Goal: Task Accomplishment & Management: Manage account settings

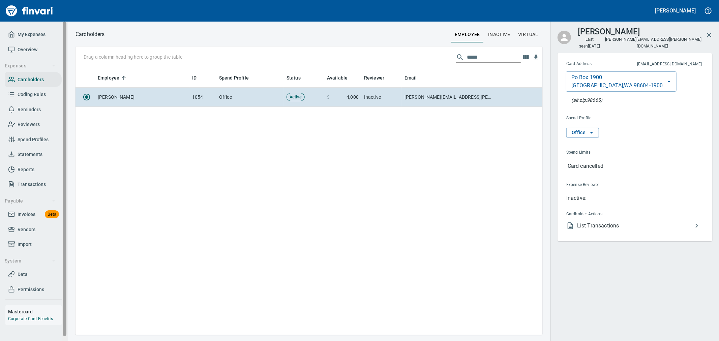
scroll to position [261, 456]
drag, startPoint x: 35, startPoint y: 36, endPoint x: 38, endPoint y: 38, distance: 3.6
click at [35, 36] on span "My Expenses" at bounding box center [32, 34] width 28 height 8
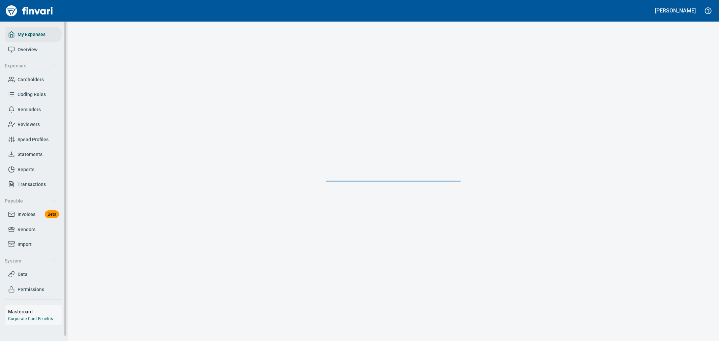
click at [39, 79] on span "Cardholders" at bounding box center [31, 80] width 26 height 8
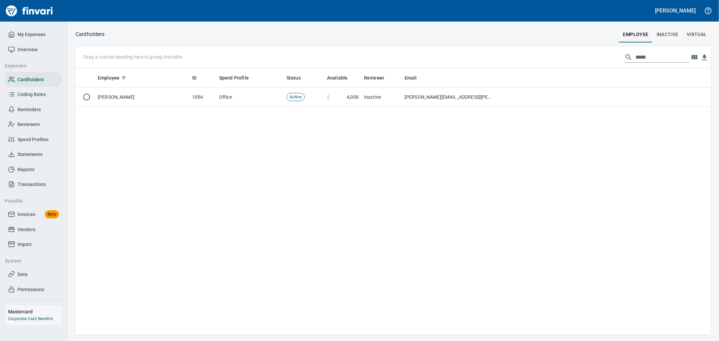
scroll to position [1, 1]
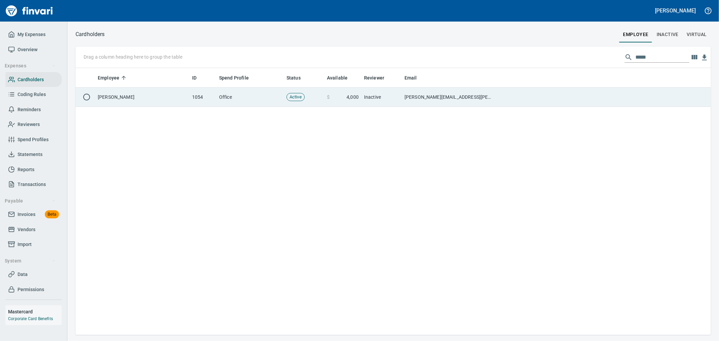
click at [213, 95] on td "1054" at bounding box center [202, 97] width 27 height 19
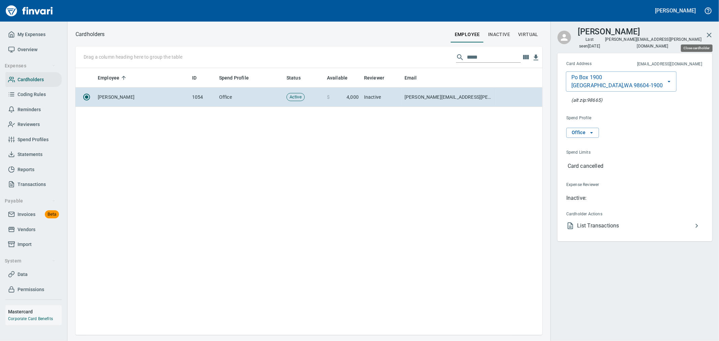
scroll to position [261, 461]
click at [707, 32] on icon "button" at bounding box center [709, 35] width 8 height 8
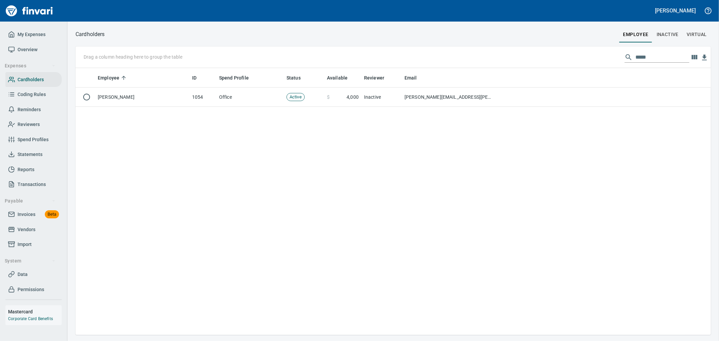
scroll to position [261, 629]
drag, startPoint x: 653, startPoint y: 58, endPoint x: 517, endPoint y: 67, distance: 136.5
click at [519, 67] on div "Drag a column heading here to group the table *****" at bounding box center [394, 58] width 636 height 22
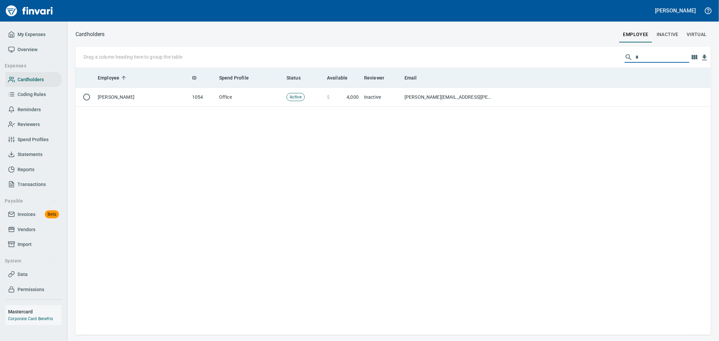
scroll to position [261, 624]
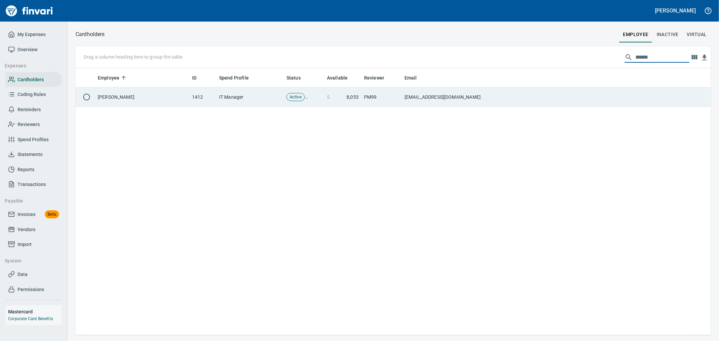
type input "******"
click at [358, 98] on span "8,053" at bounding box center [353, 97] width 12 height 7
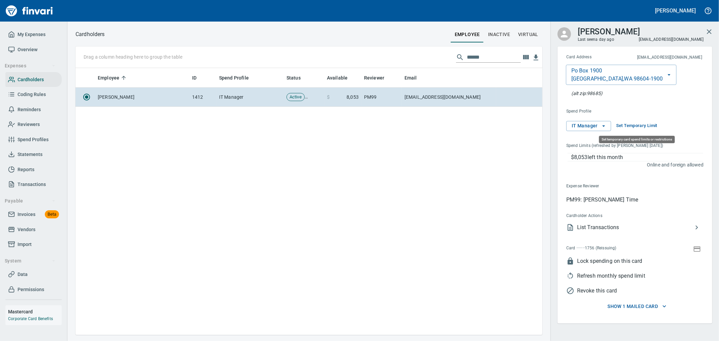
scroll to position [261, 461]
click at [693, 250] on icon "button" at bounding box center [697, 249] width 8 height 8
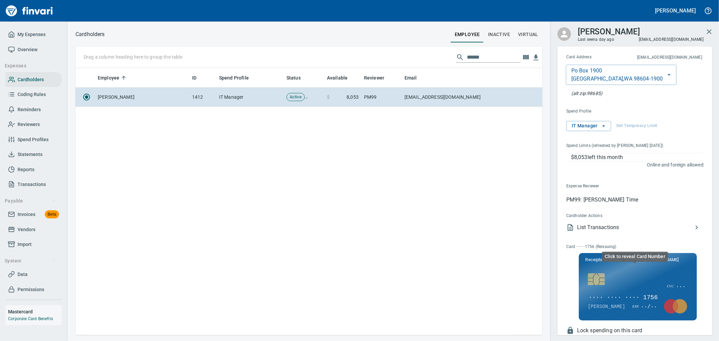
click at [620, 297] on span "···· ···· ···· 1756" at bounding box center [623, 298] width 70 height 9
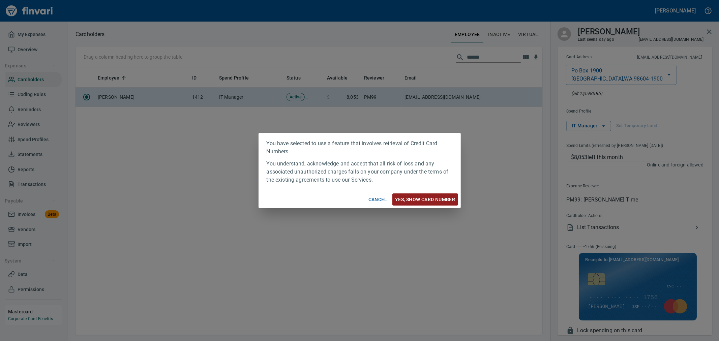
click at [410, 196] on span "Yes, Show card number" at bounding box center [425, 200] width 60 height 8
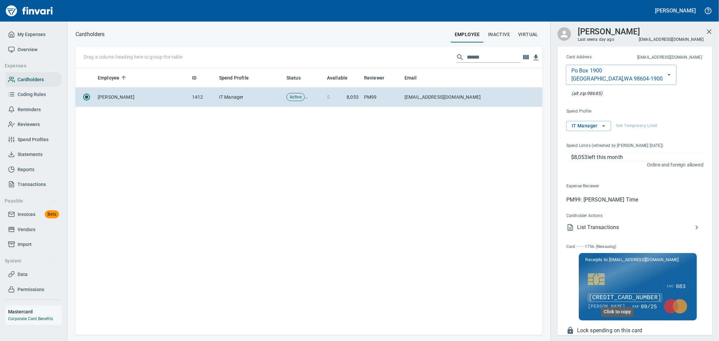
click at [630, 296] on span "[CREDIT_CARD_NUMBER]" at bounding box center [625, 298] width 74 height 9
click at [39, 35] on span "My Expenses" at bounding box center [32, 34] width 28 height 8
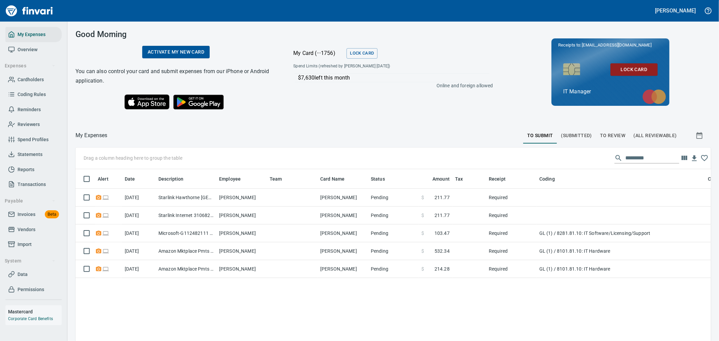
scroll to position [256, 624]
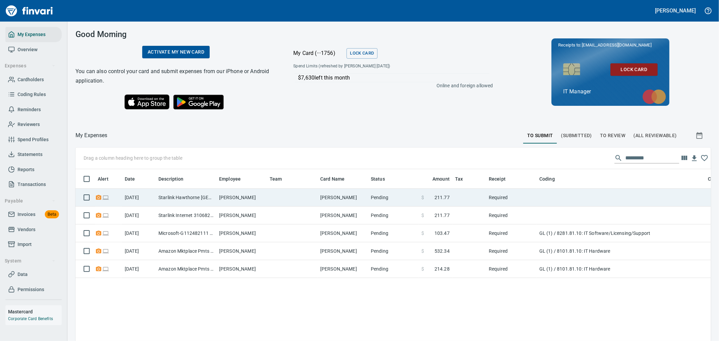
click at [279, 199] on td at bounding box center [292, 198] width 51 height 18
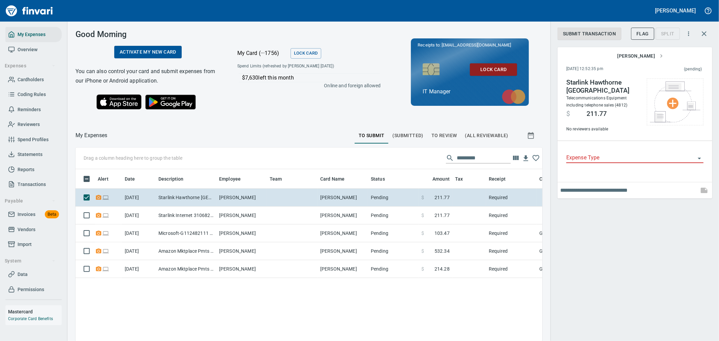
scroll to position [256, 456]
click at [592, 153] on input "Expense Type" at bounding box center [630, 157] width 129 height 9
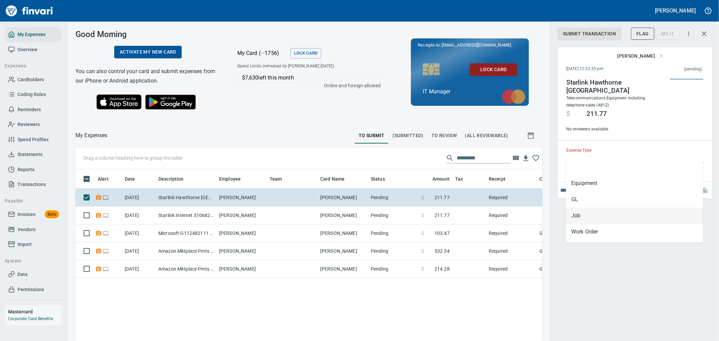
click at [588, 208] on li "Job" at bounding box center [634, 216] width 137 height 16
type input "***"
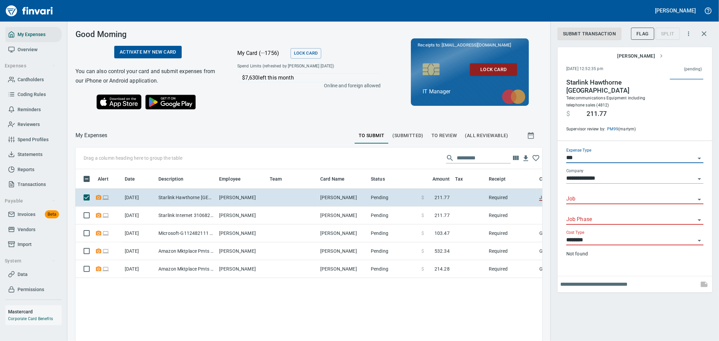
click at [593, 195] on input "Job" at bounding box center [630, 199] width 129 height 9
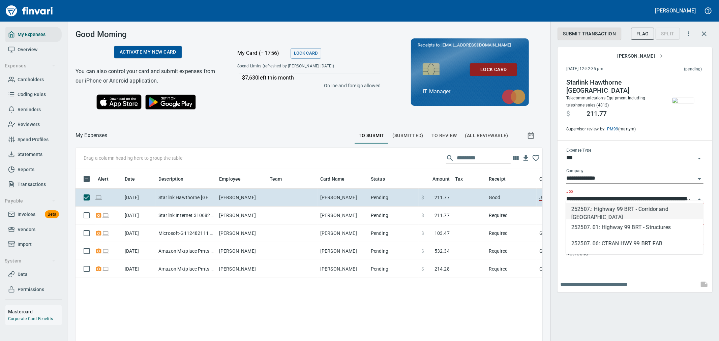
type input "**********"
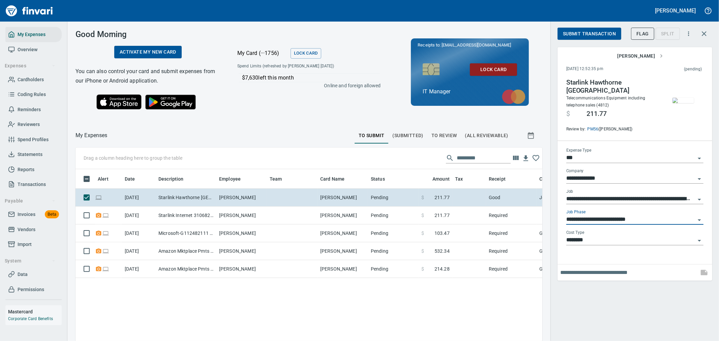
type input "**********"
click at [577, 267] on input "text" at bounding box center [628, 272] width 136 height 11
type input "**********"
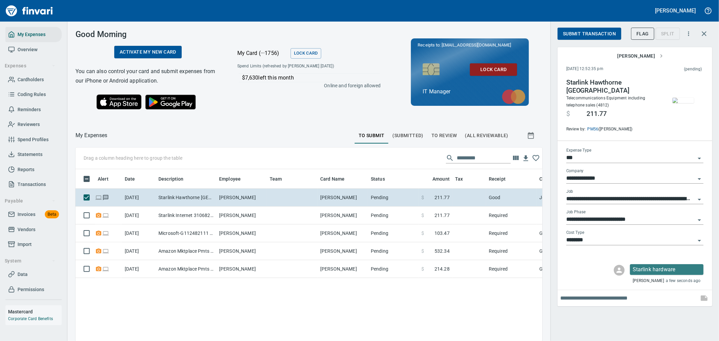
click at [591, 37] on span "Submit Transaction" at bounding box center [589, 34] width 53 height 8
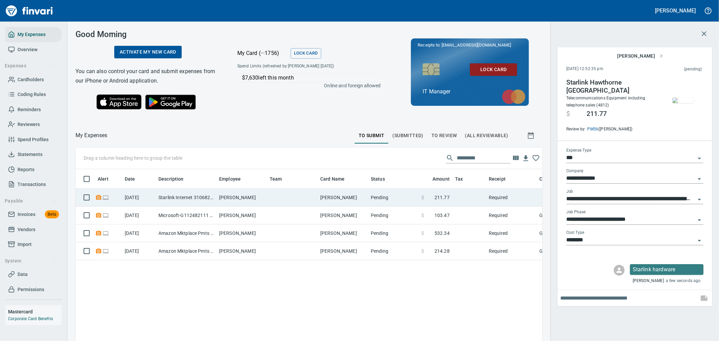
click at [396, 195] on td "Pending" at bounding box center [393, 198] width 51 height 18
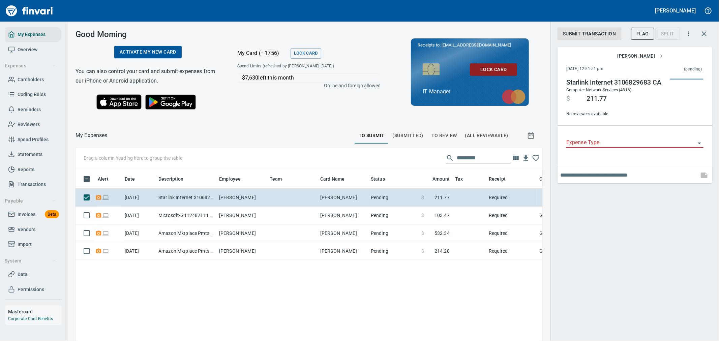
click at [624, 152] on div "Expense Type" at bounding box center [634, 143] width 137 height 21
click at [618, 144] on input "Expense Type" at bounding box center [630, 142] width 129 height 9
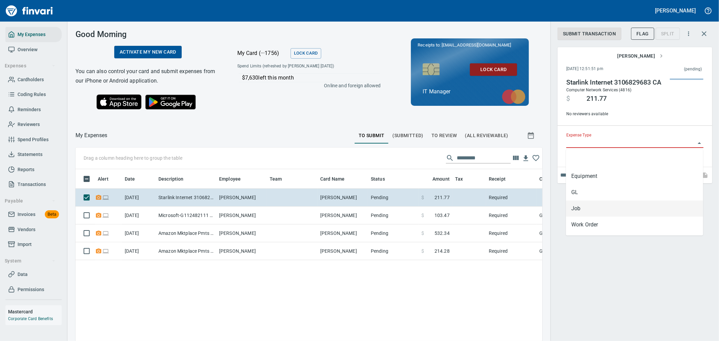
click at [608, 206] on li "Job" at bounding box center [634, 209] width 137 height 16
type input "***"
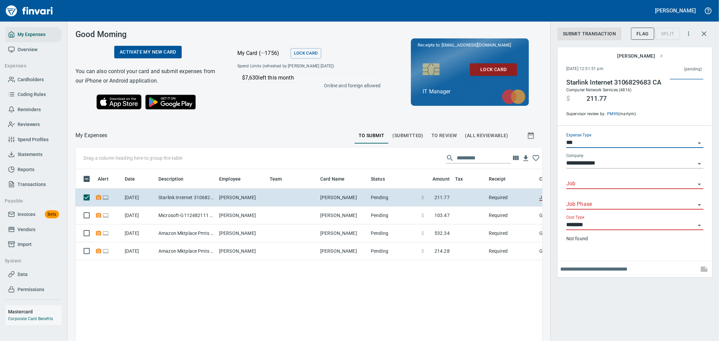
click at [611, 188] on input "Job" at bounding box center [630, 183] width 129 height 9
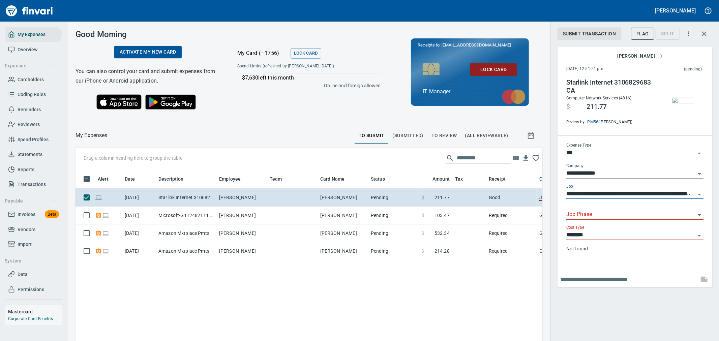
type input "**********"
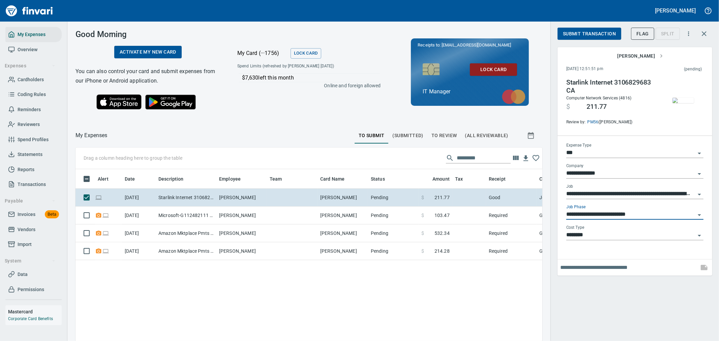
type input "**********"
click at [585, 261] on div at bounding box center [635, 268] width 155 height 16
click at [587, 265] on input "text" at bounding box center [628, 267] width 136 height 11
type input "**********"
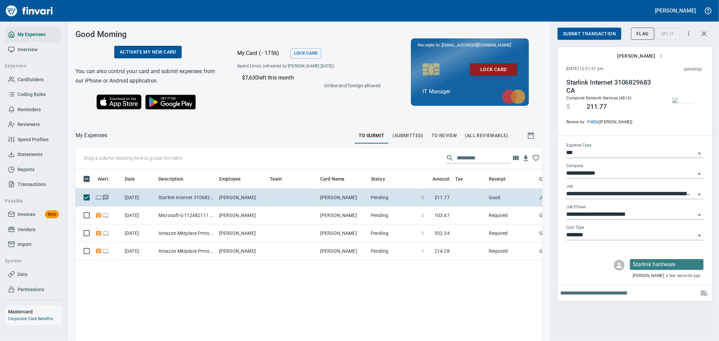
click at [602, 32] on span "Submit Transaction" at bounding box center [589, 34] width 53 height 8
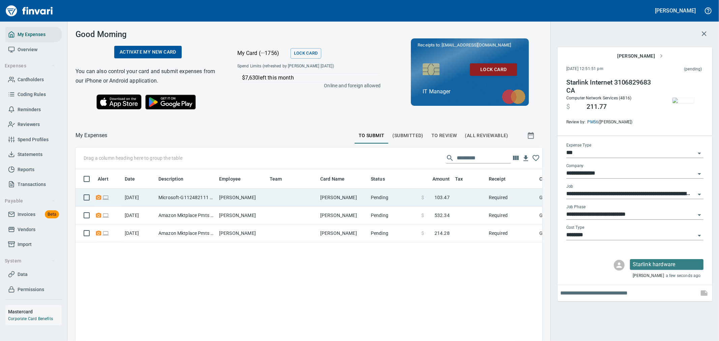
click at [298, 197] on td at bounding box center [292, 198] width 51 height 18
type input "**"
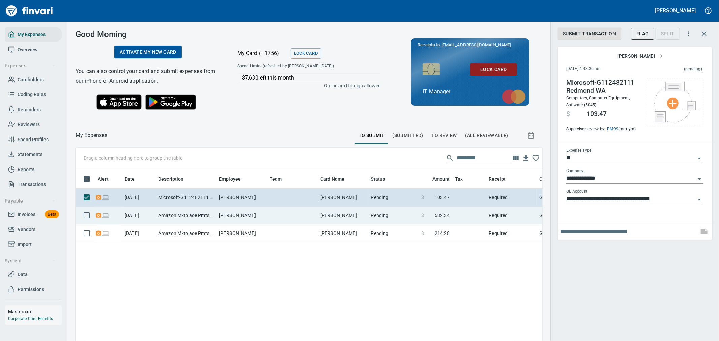
scroll to position [256, 456]
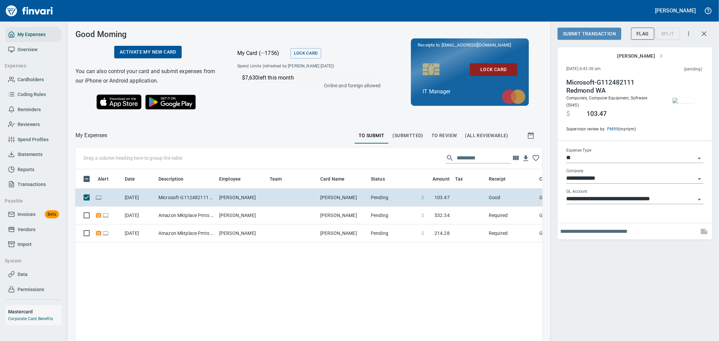
click at [601, 36] on span "Submit Transaction" at bounding box center [589, 34] width 53 height 8
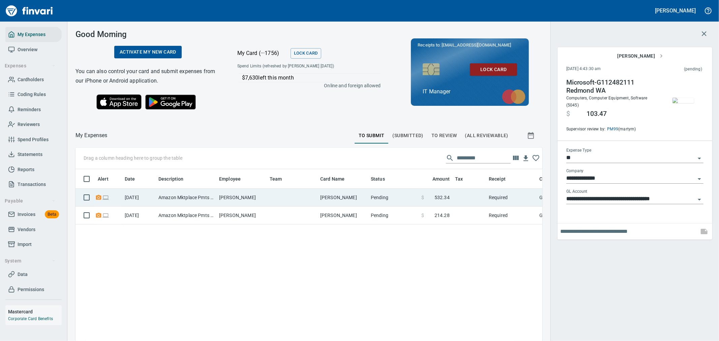
click at [428, 206] on td "$ 532.34" at bounding box center [436, 198] width 34 height 18
type input "**********"
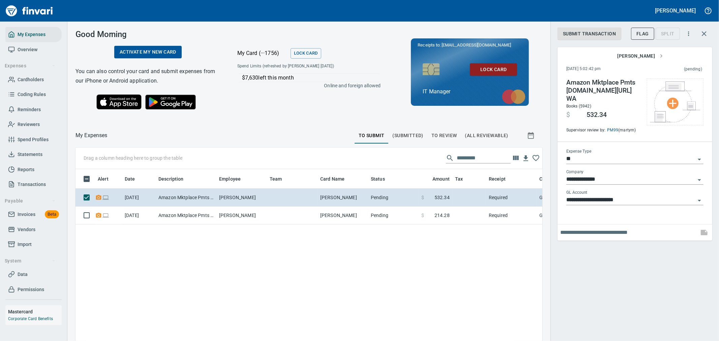
scroll to position [256, 456]
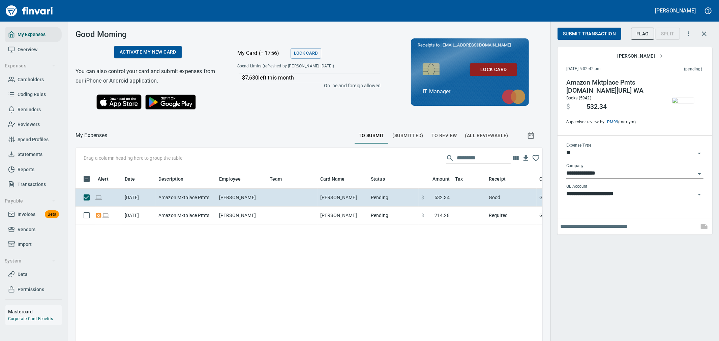
click at [602, 31] on span "Submit Transaction" at bounding box center [589, 34] width 53 height 8
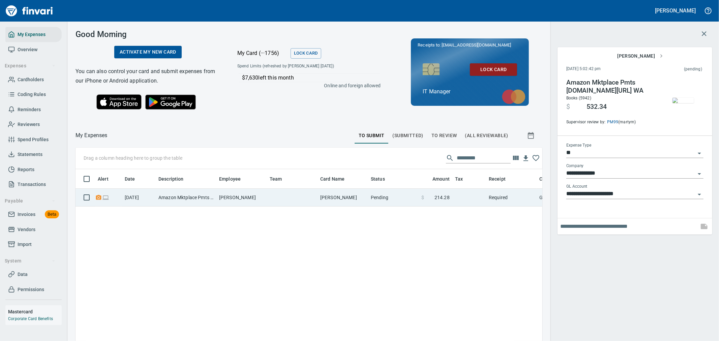
click at [432, 197] on span at bounding box center [429, 197] width 10 height 7
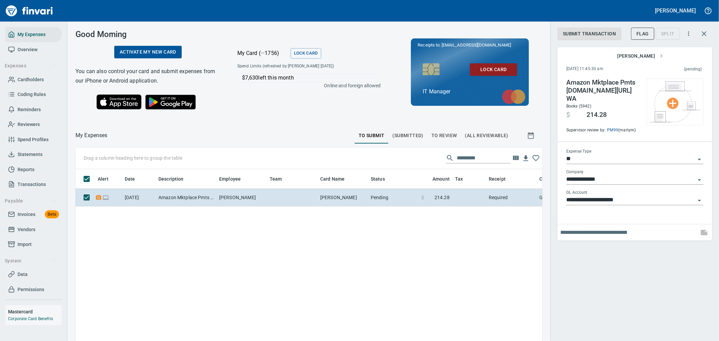
scroll to position [256, 456]
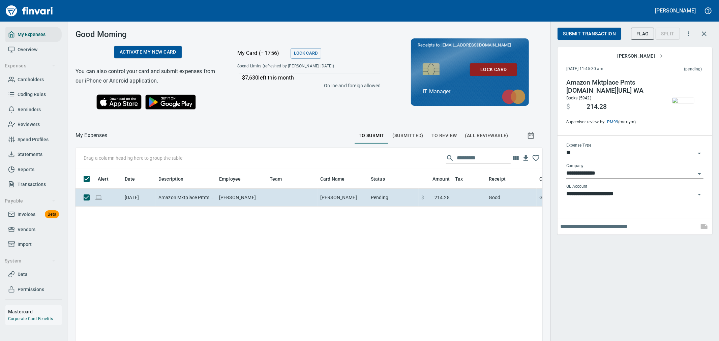
click at [585, 36] on span "Submit Transaction" at bounding box center [589, 34] width 53 height 8
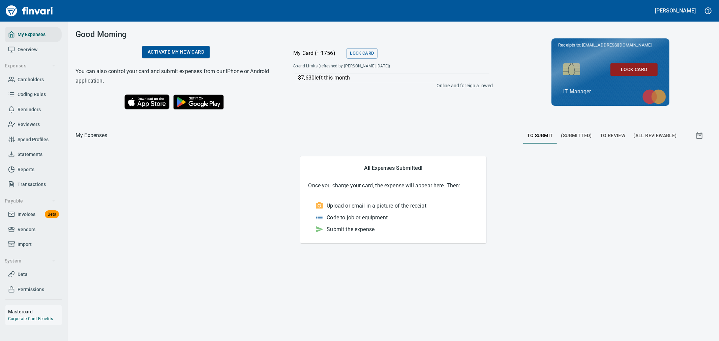
click at [618, 134] on span "To Review" at bounding box center [613, 136] width 26 height 8
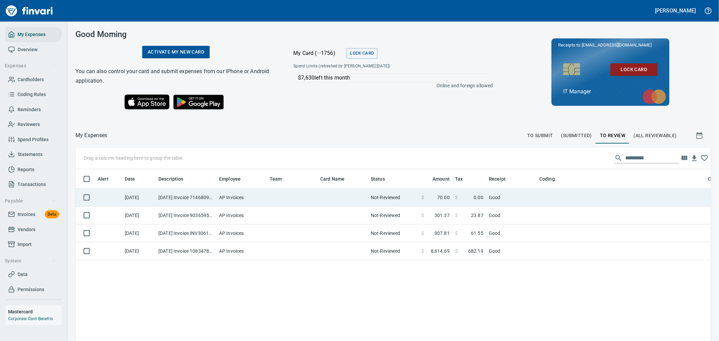
scroll to position [1, 1]
click at [277, 194] on td at bounding box center [292, 198] width 51 height 18
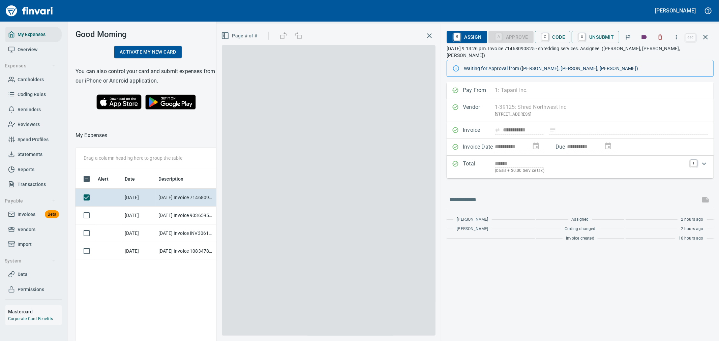
scroll to position [256, 456]
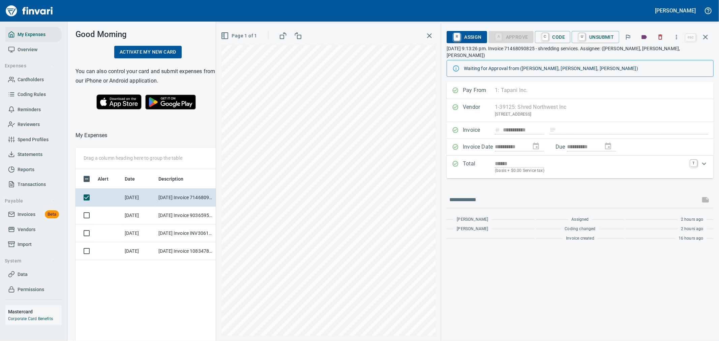
click at [471, 37] on span "R Assign" at bounding box center [466, 36] width 29 height 11
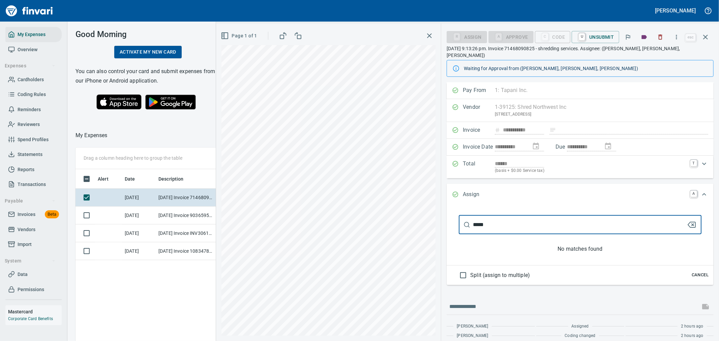
click at [347, 202] on div "**********" at bounding box center [467, 183] width 503 height 318
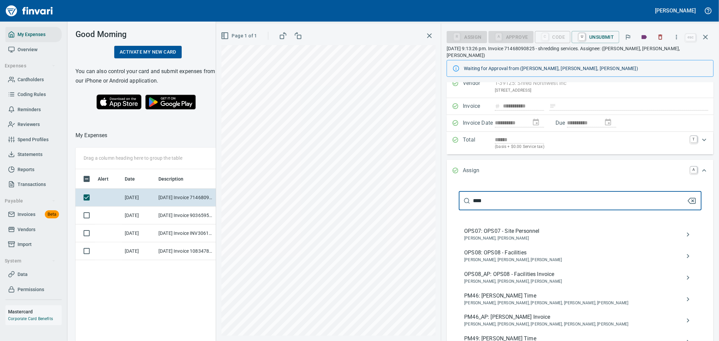
scroll to position [37, 0]
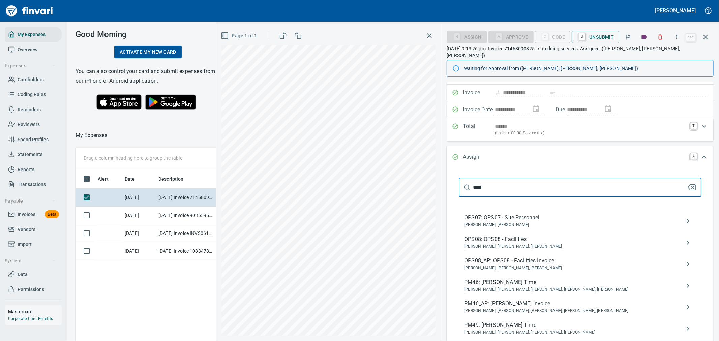
type input "****"
click at [581, 257] on span "OPS08_AP: OPS08 - Facilities Invoice" at bounding box center [574, 261] width 221 height 8
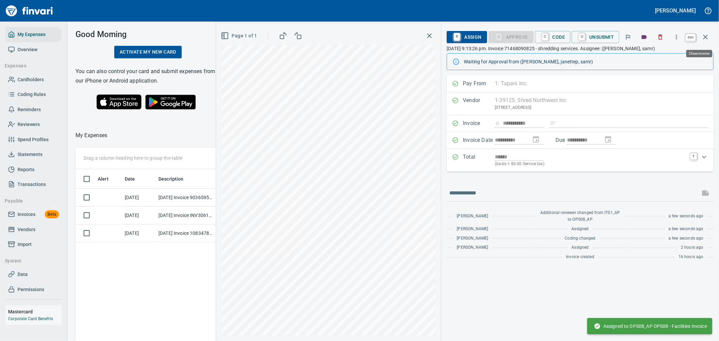
scroll to position [256, 456]
click at [700, 35] on button "button" at bounding box center [706, 37] width 16 height 16
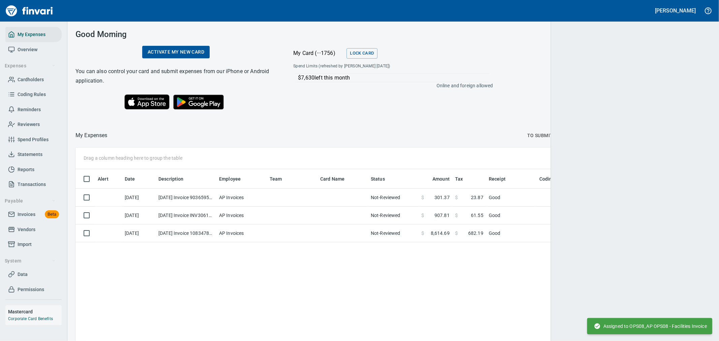
scroll to position [1, 1]
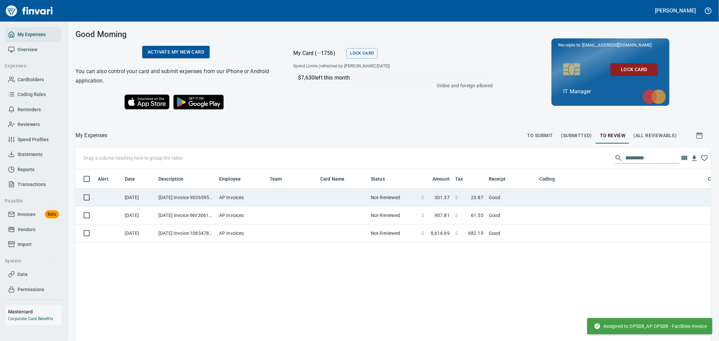
click at [378, 200] on td "Not-Reviewed" at bounding box center [393, 198] width 51 height 18
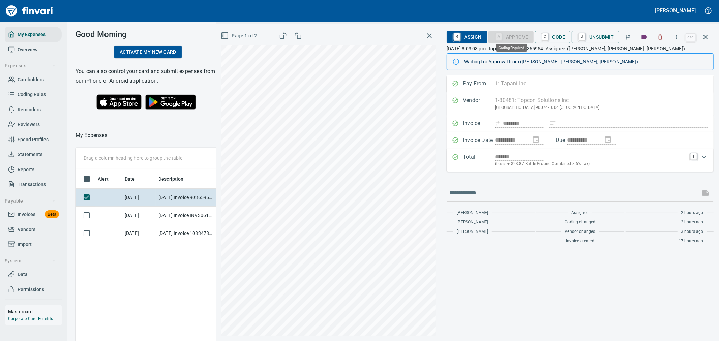
scroll to position [256, 456]
click at [471, 36] on span "R Assign" at bounding box center [466, 36] width 29 height 11
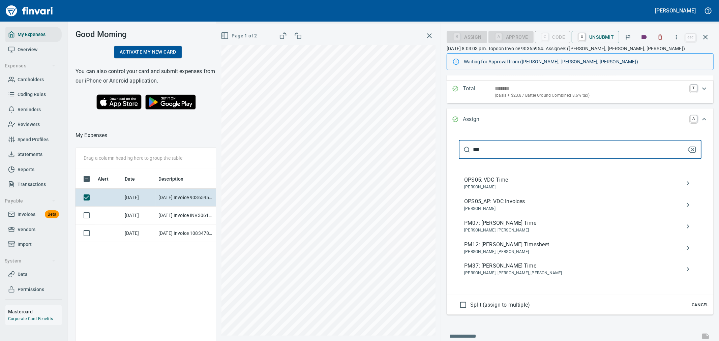
scroll to position [75, 0]
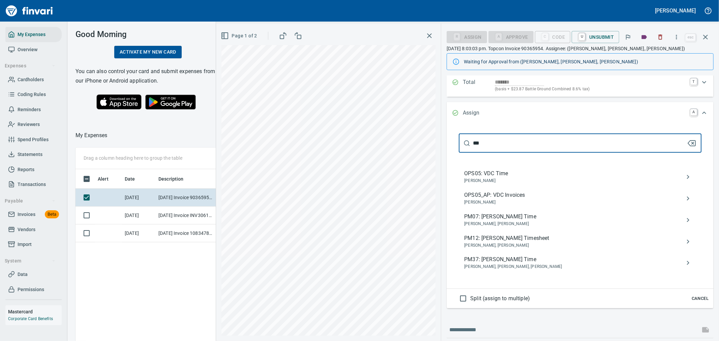
type input "***"
click at [533, 195] on span "OPS05_AP: VDC Invoices" at bounding box center [574, 195] width 221 height 8
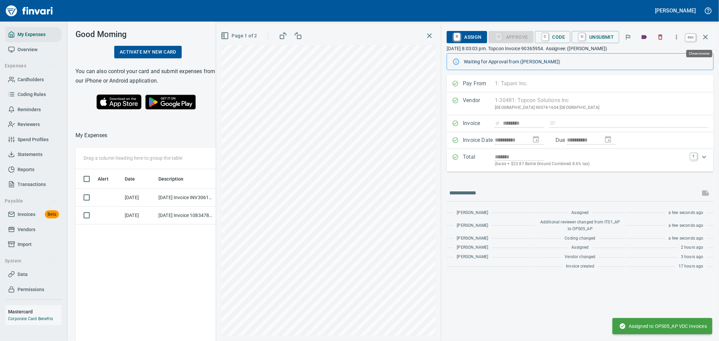
scroll to position [256, 456]
click at [706, 33] on icon "button" at bounding box center [706, 37] width 8 height 8
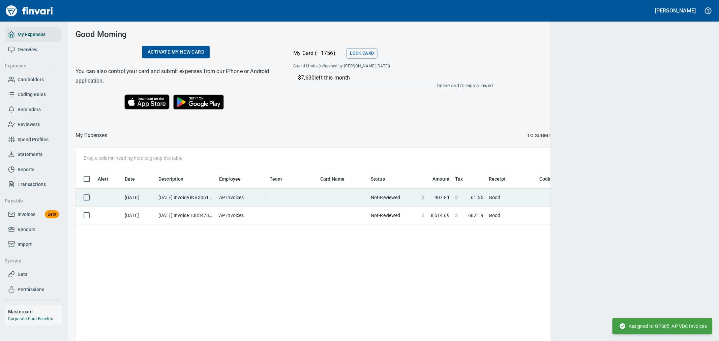
scroll to position [1, 1]
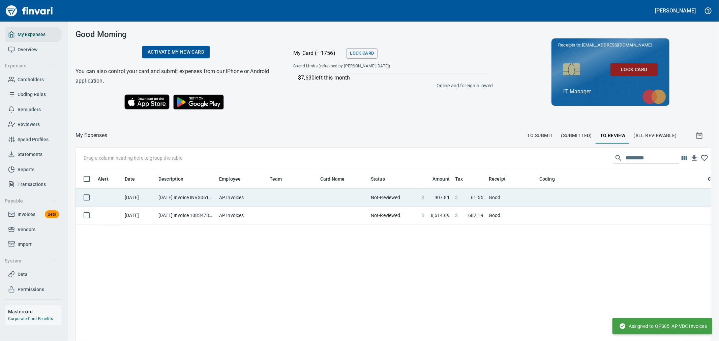
click at [338, 203] on td at bounding box center [343, 198] width 51 height 18
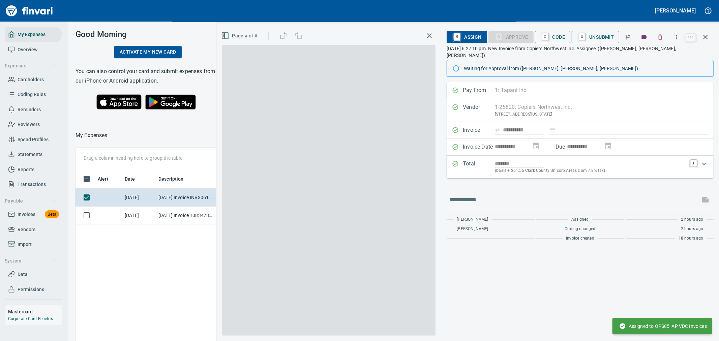
scroll to position [256, 456]
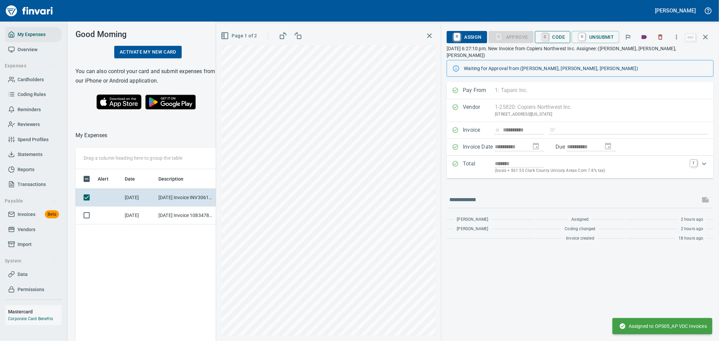
click at [544, 38] on link "C" at bounding box center [545, 36] width 6 height 7
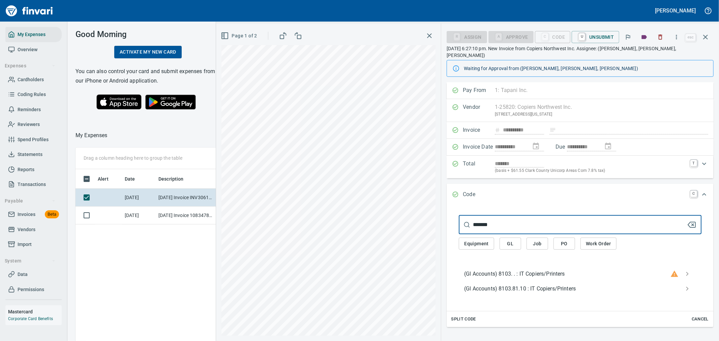
type input "*******"
click at [544, 285] on span "(Gl Accounts) 8103.81.10 : IT Copiers/Printers" at bounding box center [574, 289] width 221 height 8
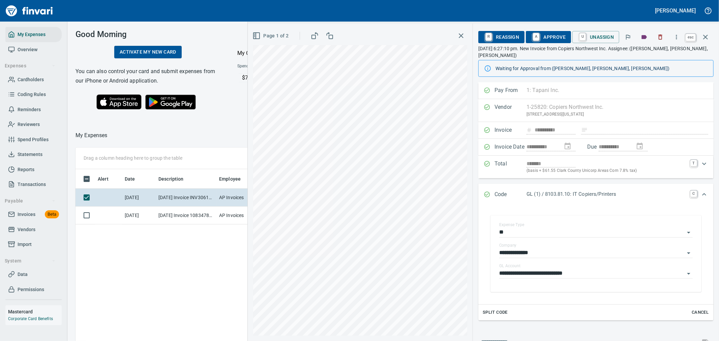
click at [705, 37] on icon "button" at bounding box center [706, 37] width 8 height 8
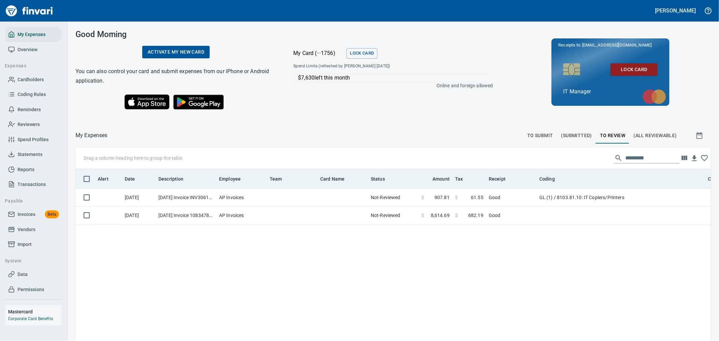
scroll to position [256, 623]
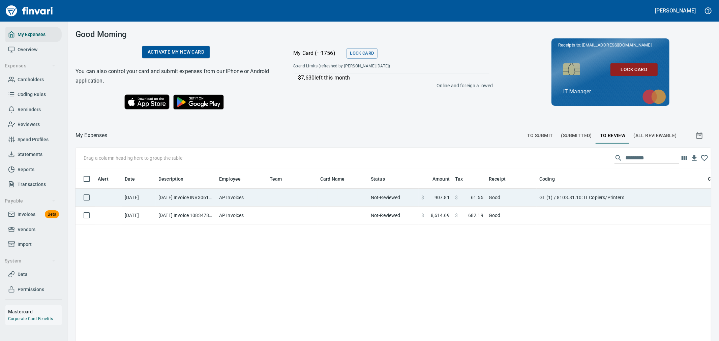
click at [420, 196] on td "$ 907.81" at bounding box center [436, 198] width 34 height 18
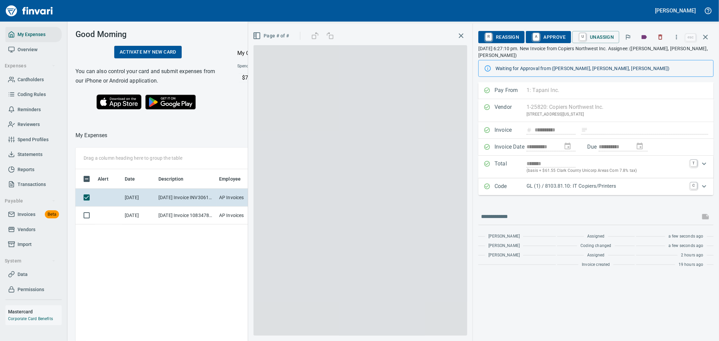
scroll to position [256, 456]
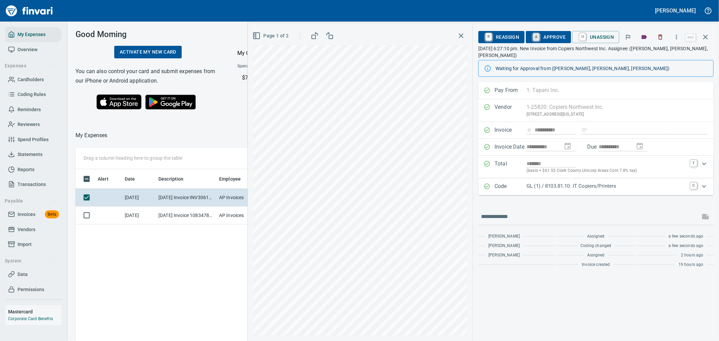
click at [539, 38] on link "A" at bounding box center [536, 36] width 6 height 7
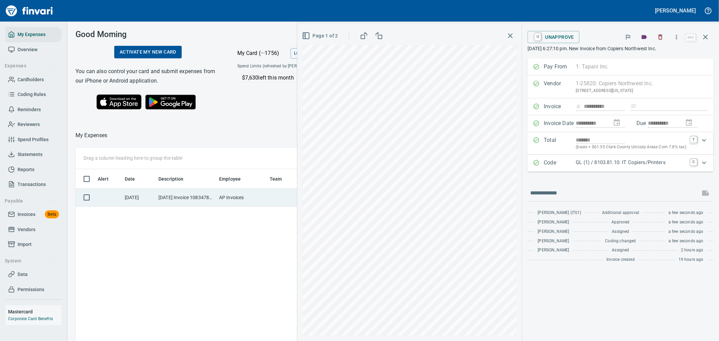
click at [257, 203] on td "AP Invoices" at bounding box center [241, 198] width 51 height 18
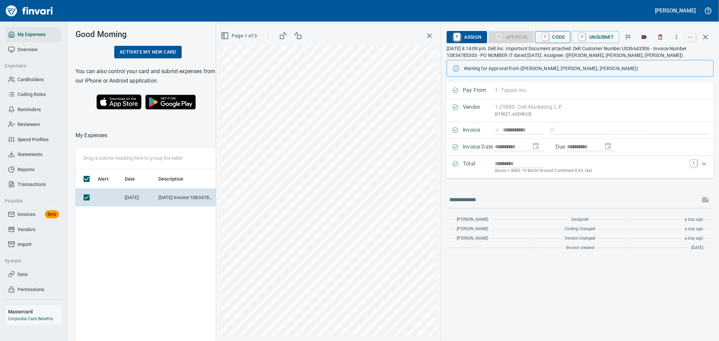
click at [560, 35] on span "C Code" at bounding box center [552, 36] width 25 height 11
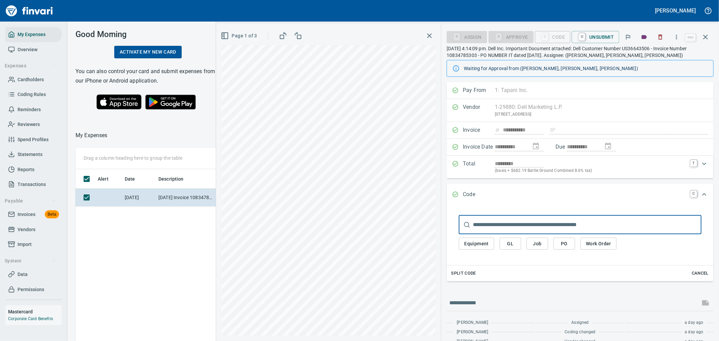
scroll to position [256, 456]
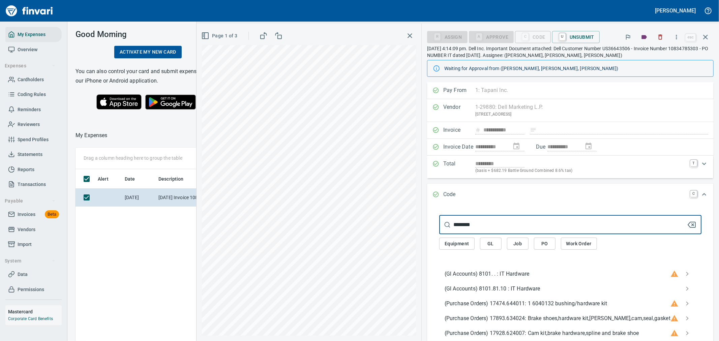
type input "********"
click at [562, 288] on span "(Gl Accounts) 8101.81.10 : IT Hardware" at bounding box center [565, 289] width 241 height 8
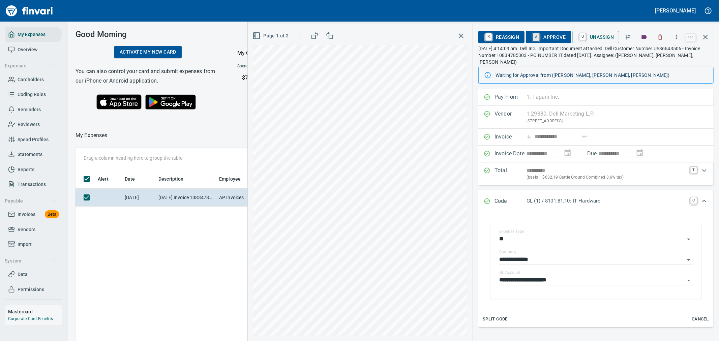
click at [538, 36] on link "A" at bounding box center [536, 36] width 6 height 7
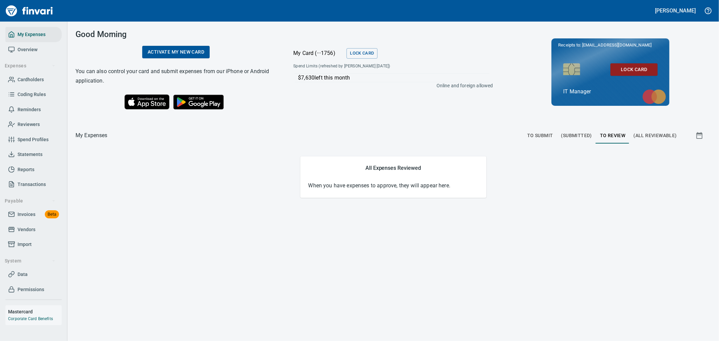
click at [537, 138] on span "To Submit" at bounding box center [540, 136] width 26 height 8
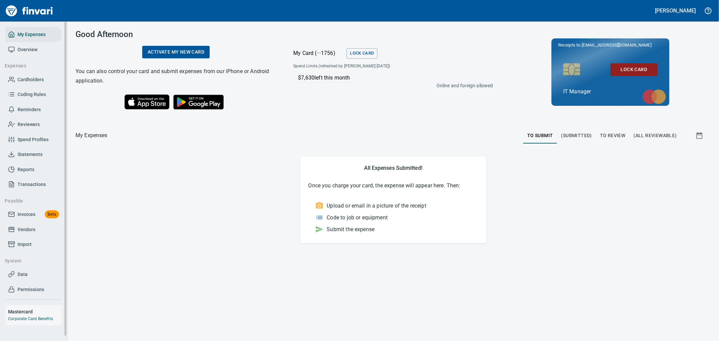
click at [24, 214] on span "Invoices" at bounding box center [27, 214] width 18 height 8
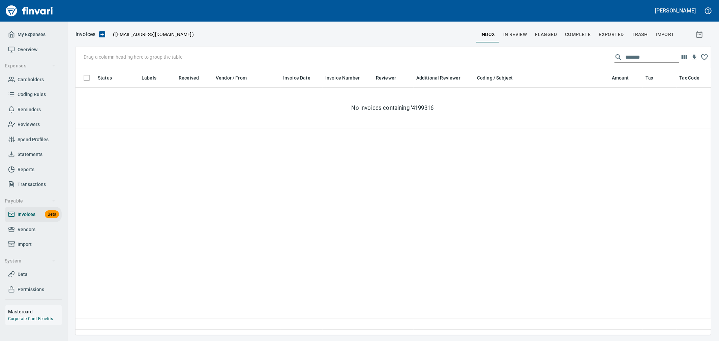
scroll to position [256, 630]
drag, startPoint x: 649, startPoint y: 55, endPoint x: 529, endPoint y: 48, distance: 120.9
click at [534, 51] on div "Drag a column heading here to group the table *******" at bounding box center [394, 58] width 636 height 22
click at [525, 29] on button "In Review" at bounding box center [515, 34] width 32 height 16
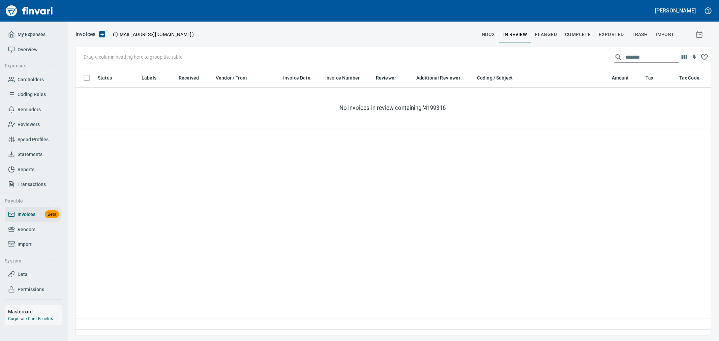
click at [639, 56] on input "*******" at bounding box center [652, 57] width 54 height 11
click at [577, 64] on div "Drag a column heading here to group the table *******" at bounding box center [394, 58] width 636 height 22
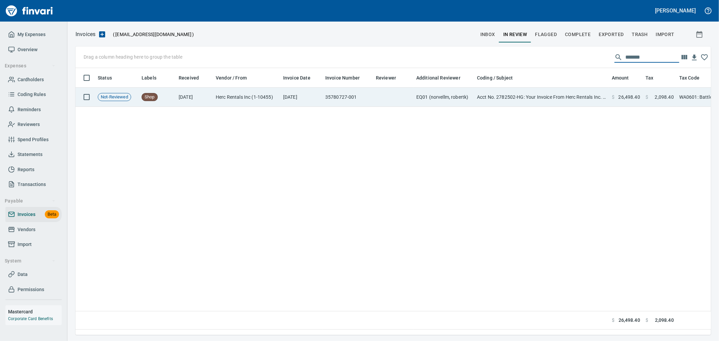
type input "*******"
click at [549, 95] on td "Acct No. 2782502-HG: Your Invoice From Herc Rentals Inc. is Attached" at bounding box center [541, 97] width 135 height 19
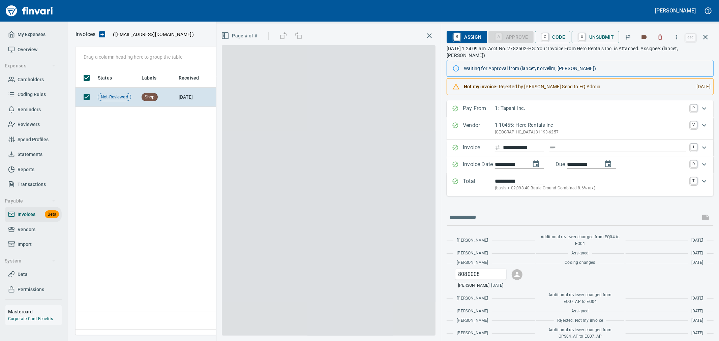
scroll to position [256, 630]
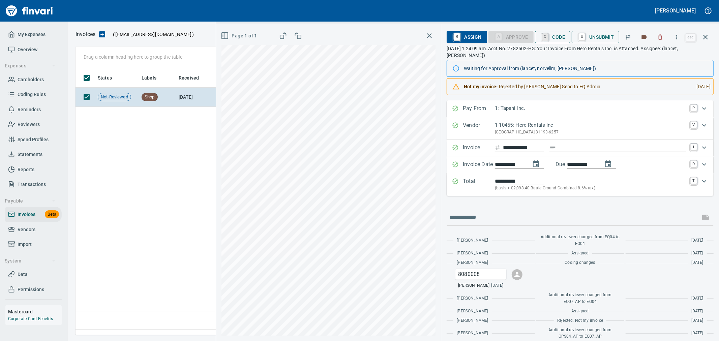
click at [546, 36] on link "C" at bounding box center [545, 36] width 6 height 7
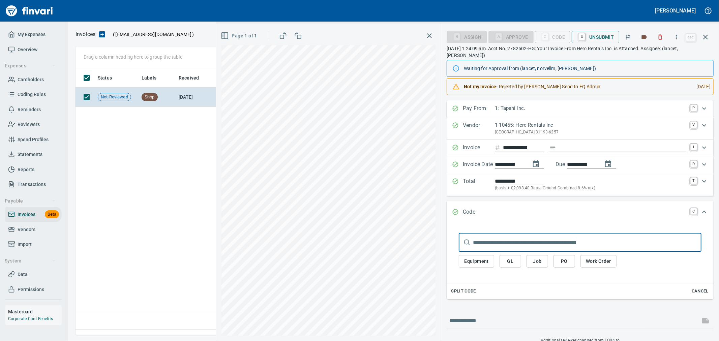
click at [516, 258] on button "GL" at bounding box center [511, 261] width 22 height 12
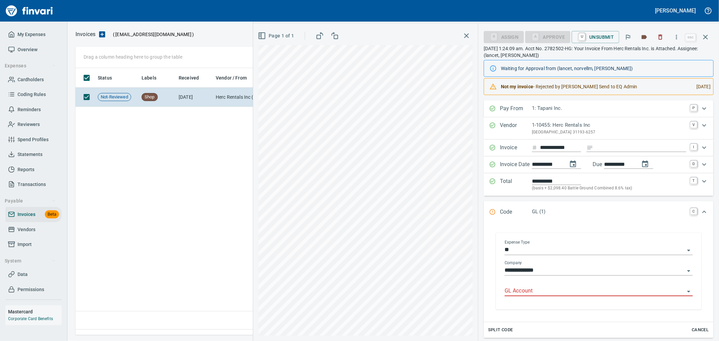
click at [513, 289] on input "GL Account" at bounding box center [595, 291] width 180 height 9
click at [572, 313] on div "Numbered Equipment Only" at bounding box center [548, 315] width 76 height 8
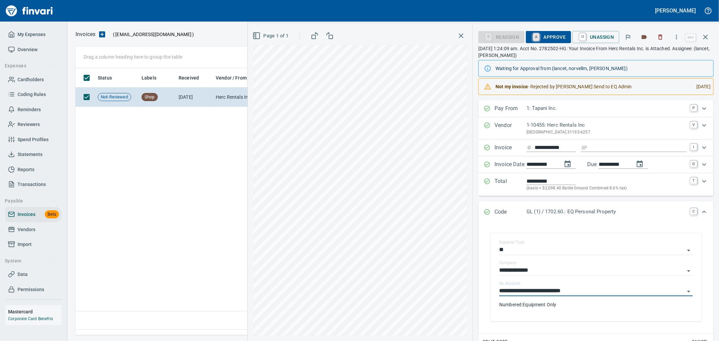
type input "**********"
click at [539, 37] on link "A" at bounding box center [536, 36] width 6 height 7
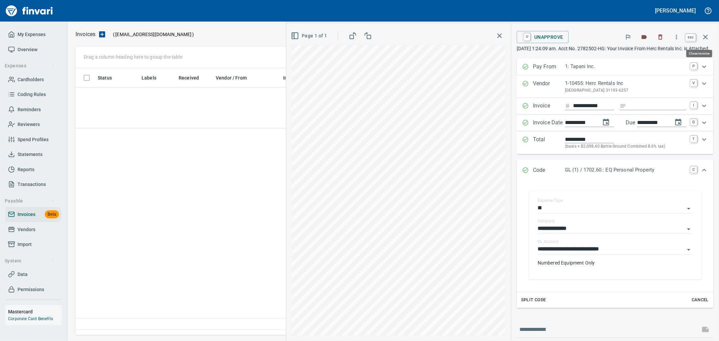
click at [704, 39] on icon "button" at bounding box center [705, 37] width 5 height 5
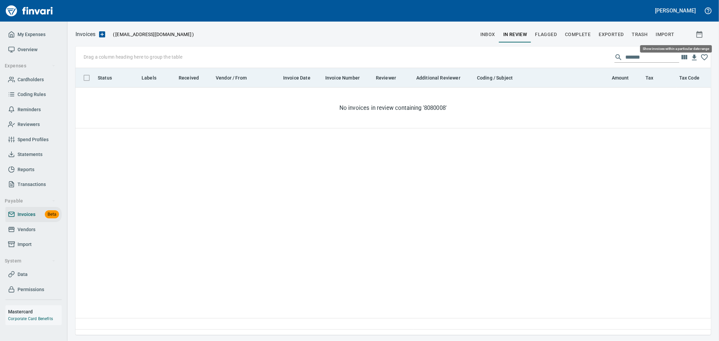
scroll to position [256, 630]
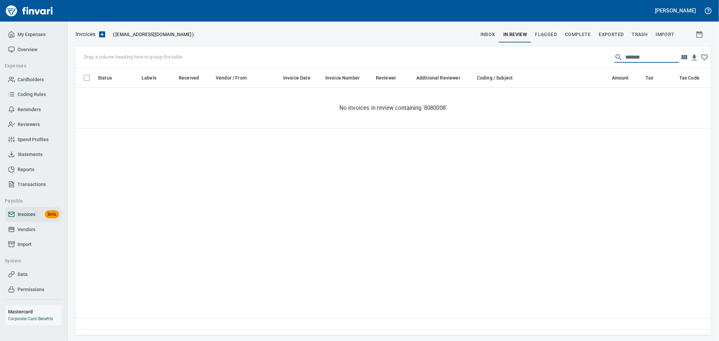
click at [636, 52] on input "*******" at bounding box center [652, 57] width 54 height 11
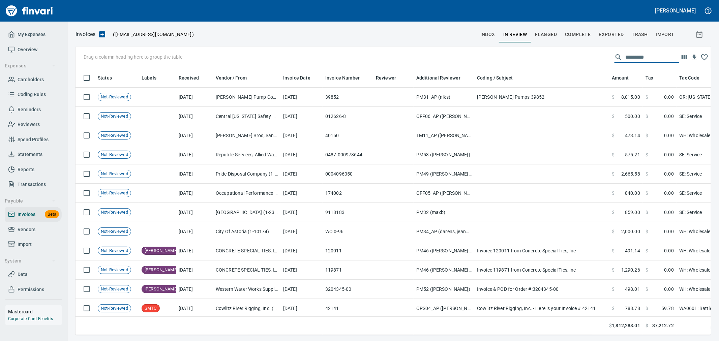
click at [588, 30] on span "Complete" at bounding box center [578, 34] width 26 height 8
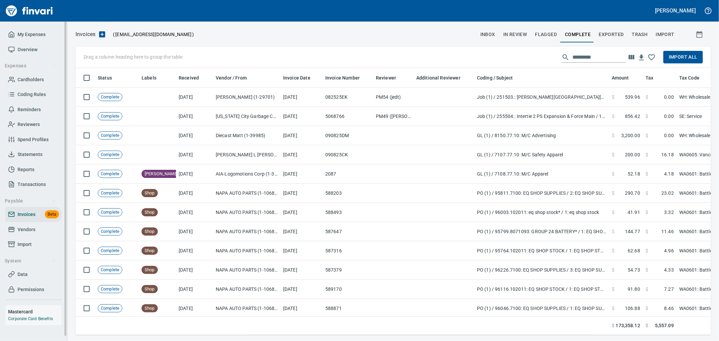
drag, startPoint x: 40, startPoint y: 82, endPoint x: 55, endPoint y: 87, distance: 16.4
click at [40, 81] on span "Cardholders" at bounding box center [31, 80] width 26 height 8
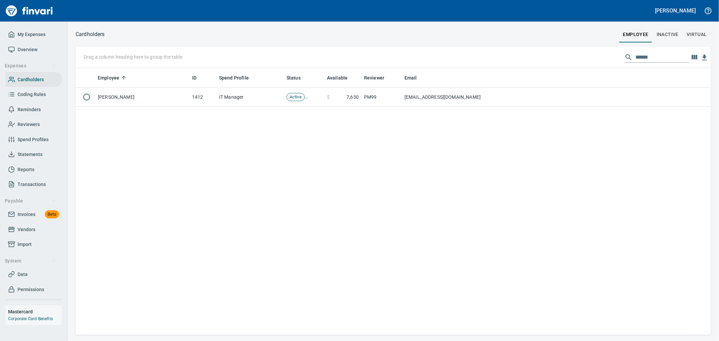
scroll to position [261, 630]
click at [521, 52] on div "Drag a column heading here to group the table ******" at bounding box center [394, 58] width 636 height 22
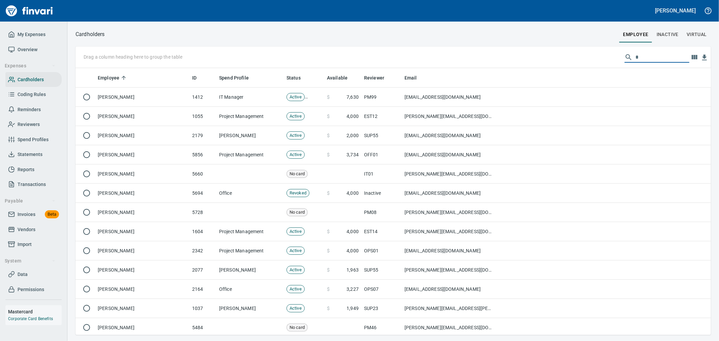
scroll to position [261, 624]
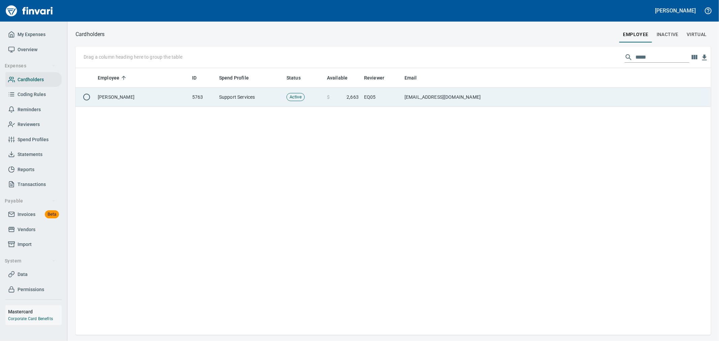
click at [507, 105] on td at bounding box center [603, 97] width 215 height 19
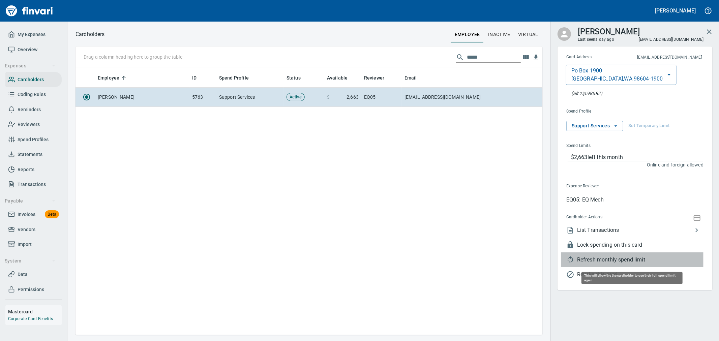
click at [606, 258] on span "Refresh monthly spend limit" at bounding box center [640, 260] width 126 height 8
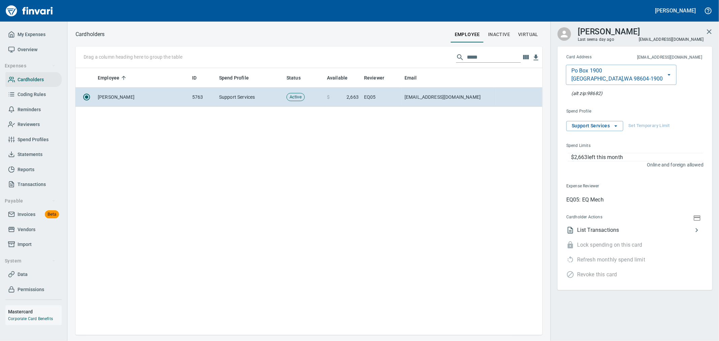
scroll to position [261, 461]
click at [484, 51] on div "Drag a column heading here to group the table *****" at bounding box center [309, 58] width 467 height 22
click at [487, 55] on input "*****" at bounding box center [494, 57] width 54 height 11
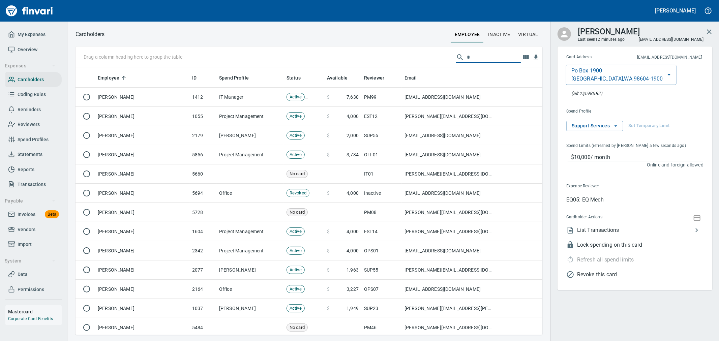
scroll to position [261, 456]
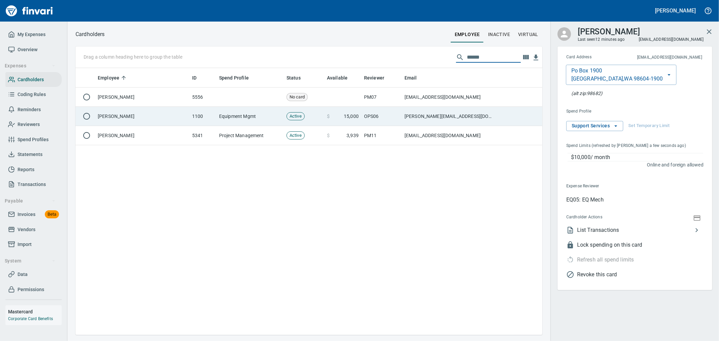
type input "******"
click at [427, 117] on td "[PERSON_NAME][EMAIL_ADDRESS][DOMAIN_NAME]" at bounding box center [449, 116] width 94 height 19
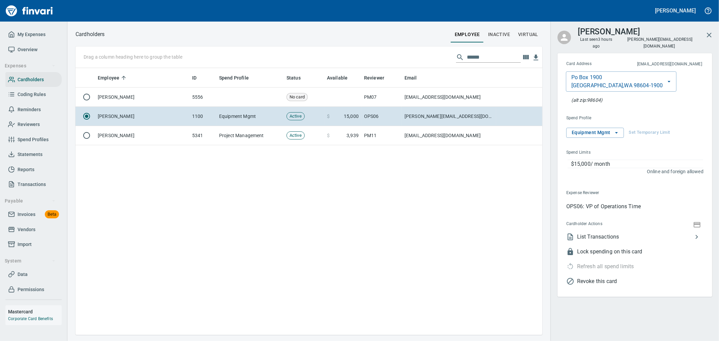
click at [605, 233] on span "List Transactions" at bounding box center [635, 237] width 116 height 8
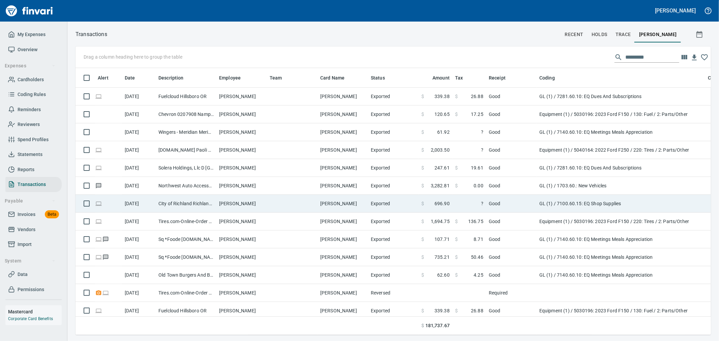
scroll to position [256, 624]
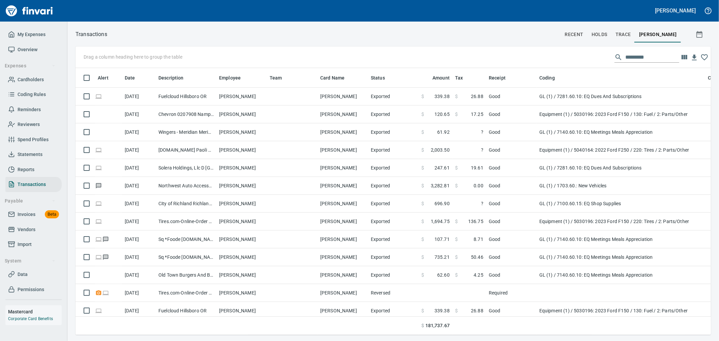
click at [637, 58] on input "text" at bounding box center [652, 57] width 54 height 11
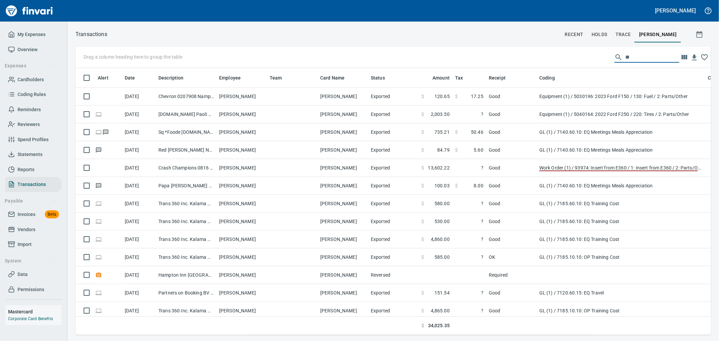
type input "*"
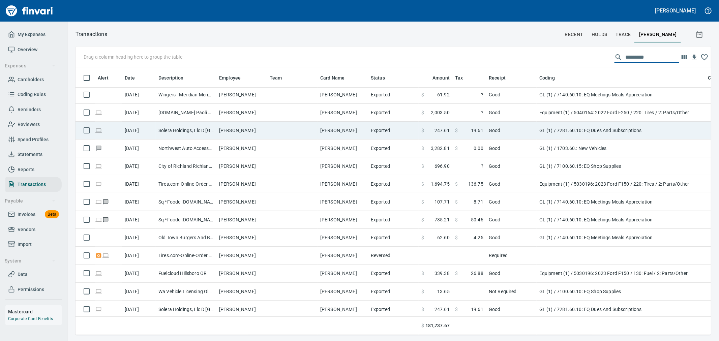
scroll to position [0, 0]
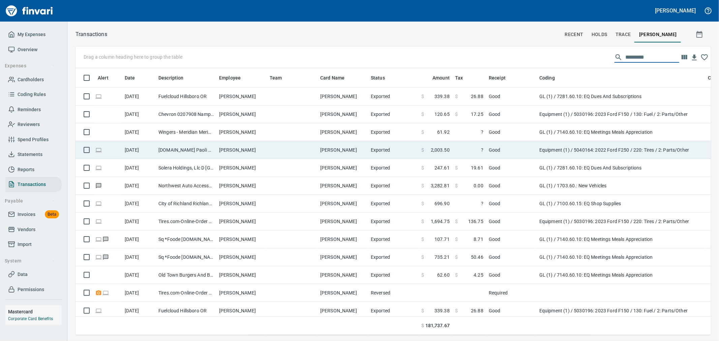
click at [509, 147] on td "Good" at bounding box center [511, 150] width 51 height 18
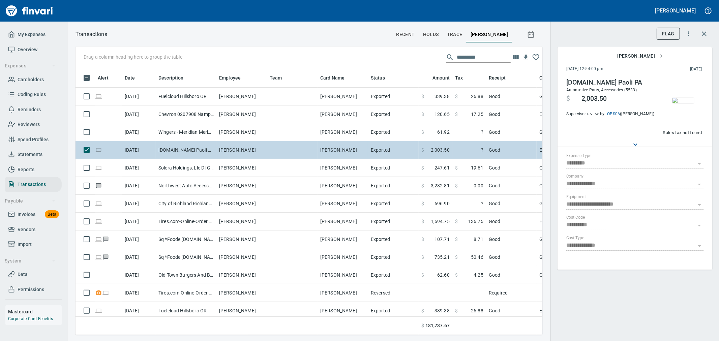
scroll to position [256, 456]
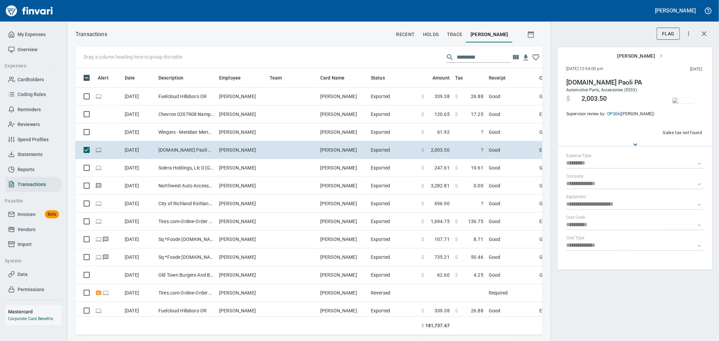
click at [707, 33] on icon "button" at bounding box center [704, 34] width 8 height 8
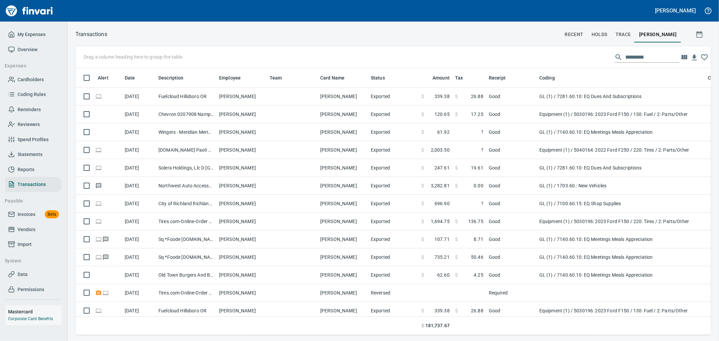
scroll to position [1, 1]
click at [635, 58] on input "text" at bounding box center [652, 57] width 54 height 11
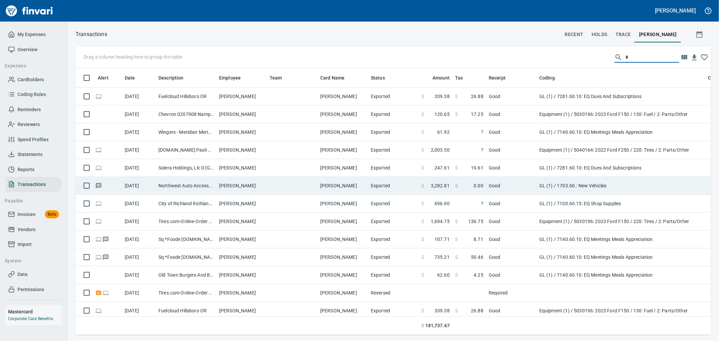
scroll to position [256, 624]
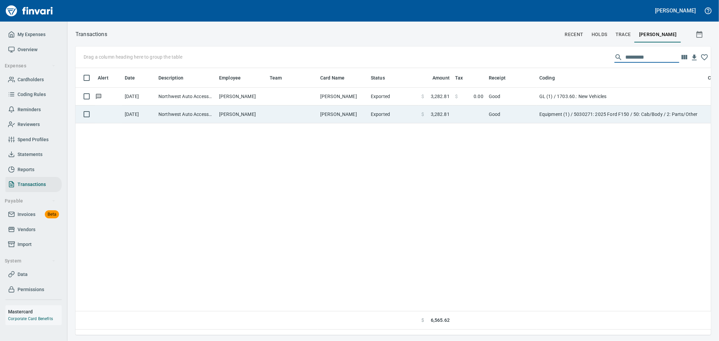
type input "*********"
click at [324, 113] on td "[PERSON_NAME]" at bounding box center [343, 115] width 51 height 18
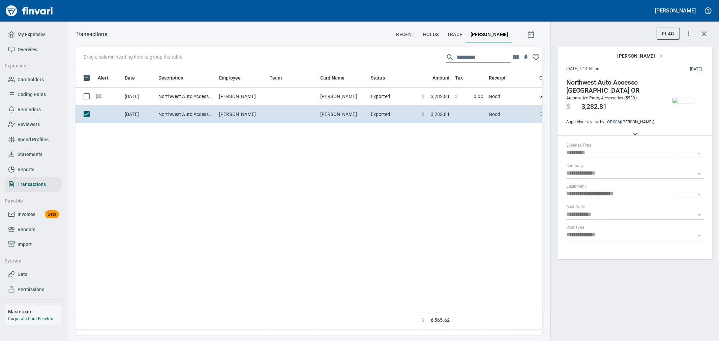
scroll to position [256, 461]
click at [409, 142] on div "Alert Date Description Employee Team Card Name Status Amount Tax Receipt Coding…" at bounding box center [309, 199] width 467 height 262
click at [703, 34] on icon "button" at bounding box center [704, 34] width 8 height 8
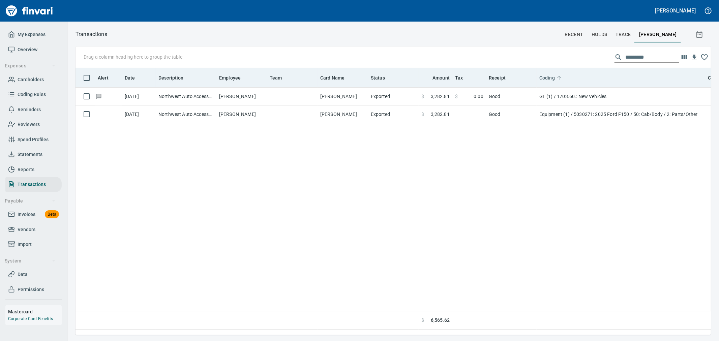
scroll to position [1, 1]
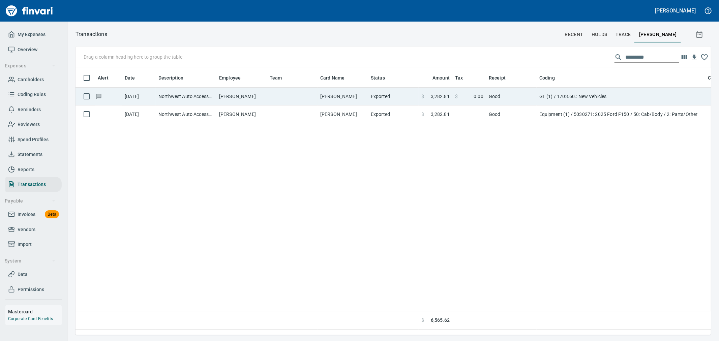
click at [555, 96] on td "GL (1) / 1703.60.: New Vehicles" at bounding box center [621, 97] width 169 height 18
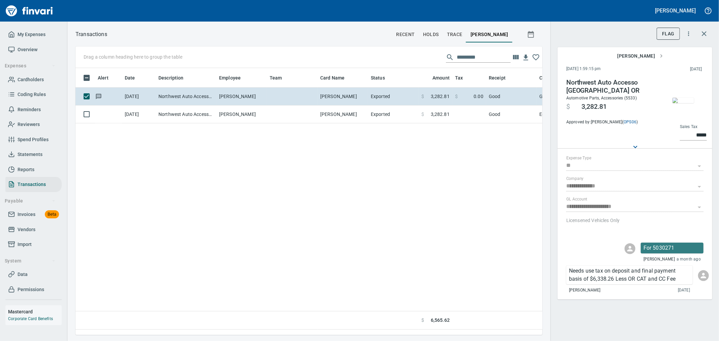
scroll to position [256, 461]
click at [682, 102] on img "button" at bounding box center [684, 100] width 22 height 5
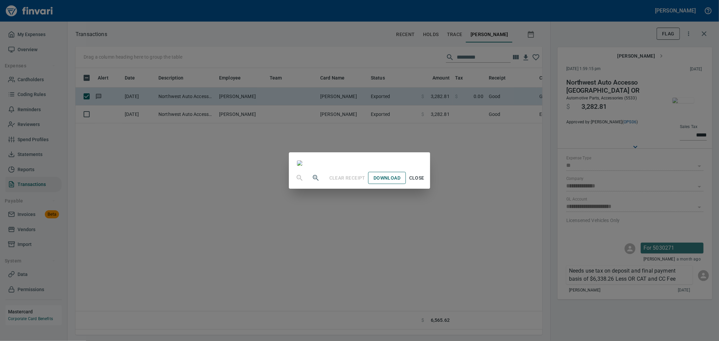
click at [401, 182] on span "Download" at bounding box center [387, 178] width 27 height 8
click at [152, 159] on div "Clear Receipt Download Close" at bounding box center [359, 170] width 719 height 341
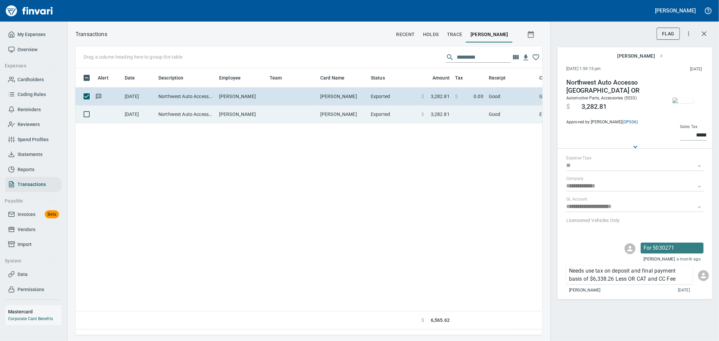
click at [189, 118] on td "Northwest Auto Accesso [GEOGRAPHIC_DATA] OR" at bounding box center [186, 115] width 61 height 18
type input "*********"
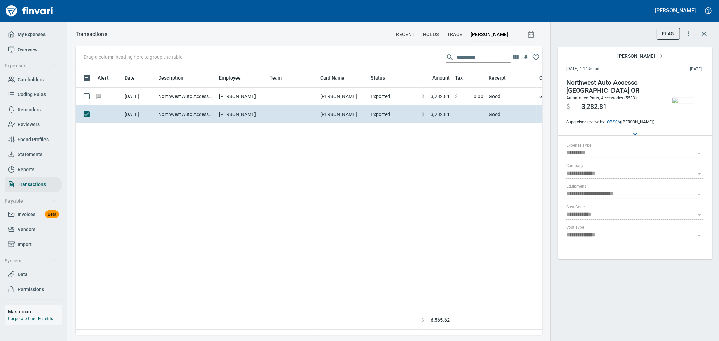
click at [683, 98] on img "button" at bounding box center [684, 100] width 22 height 5
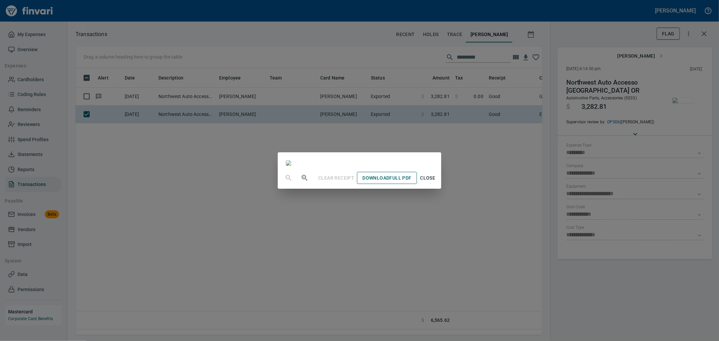
click at [411, 182] on span "Download Full PDF" at bounding box center [386, 178] width 49 height 8
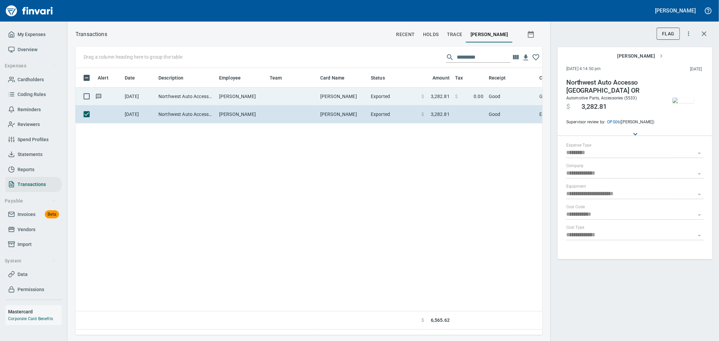
click at [393, 95] on td "Exported" at bounding box center [393, 97] width 51 height 18
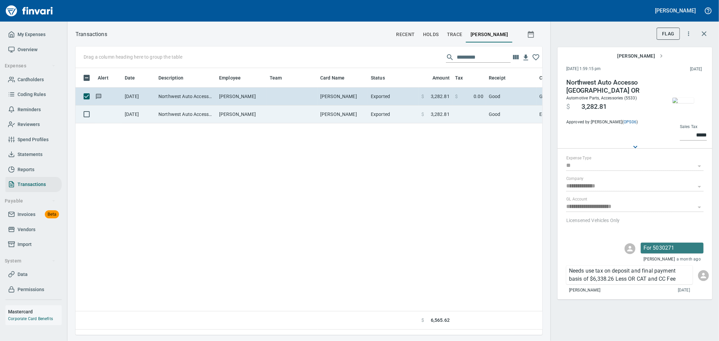
click at [429, 112] on span at bounding box center [427, 114] width 7 height 7
type input "*********"
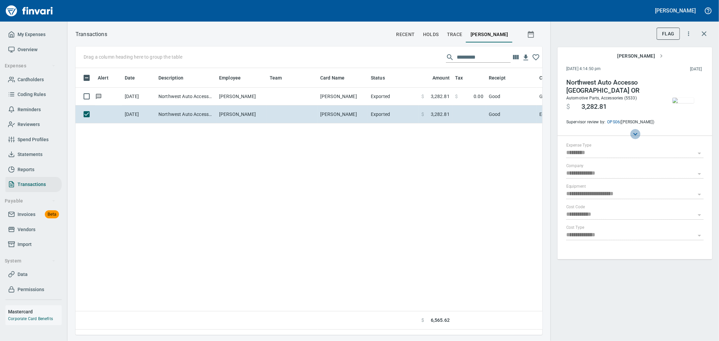
click at [639, 130] on icon at bounding box center [636, 134] width 8 height 8
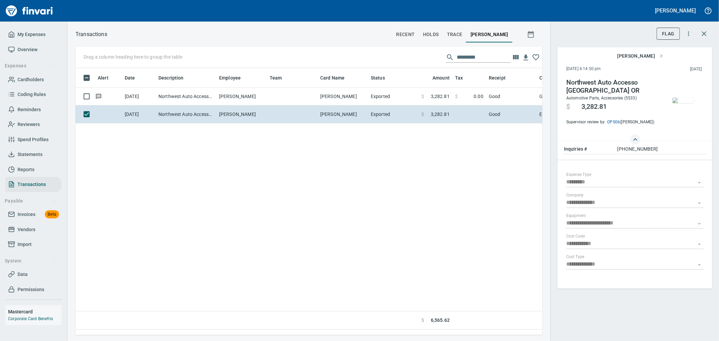
click at [633, 138] on icon at bounding box center [636, 140] width 8 height 8
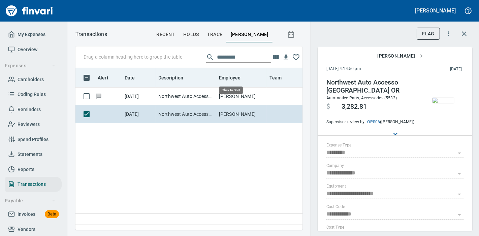
scroll to position [151, 222]
